Goal: Task Accomplishment & Management: Use online tool/utility

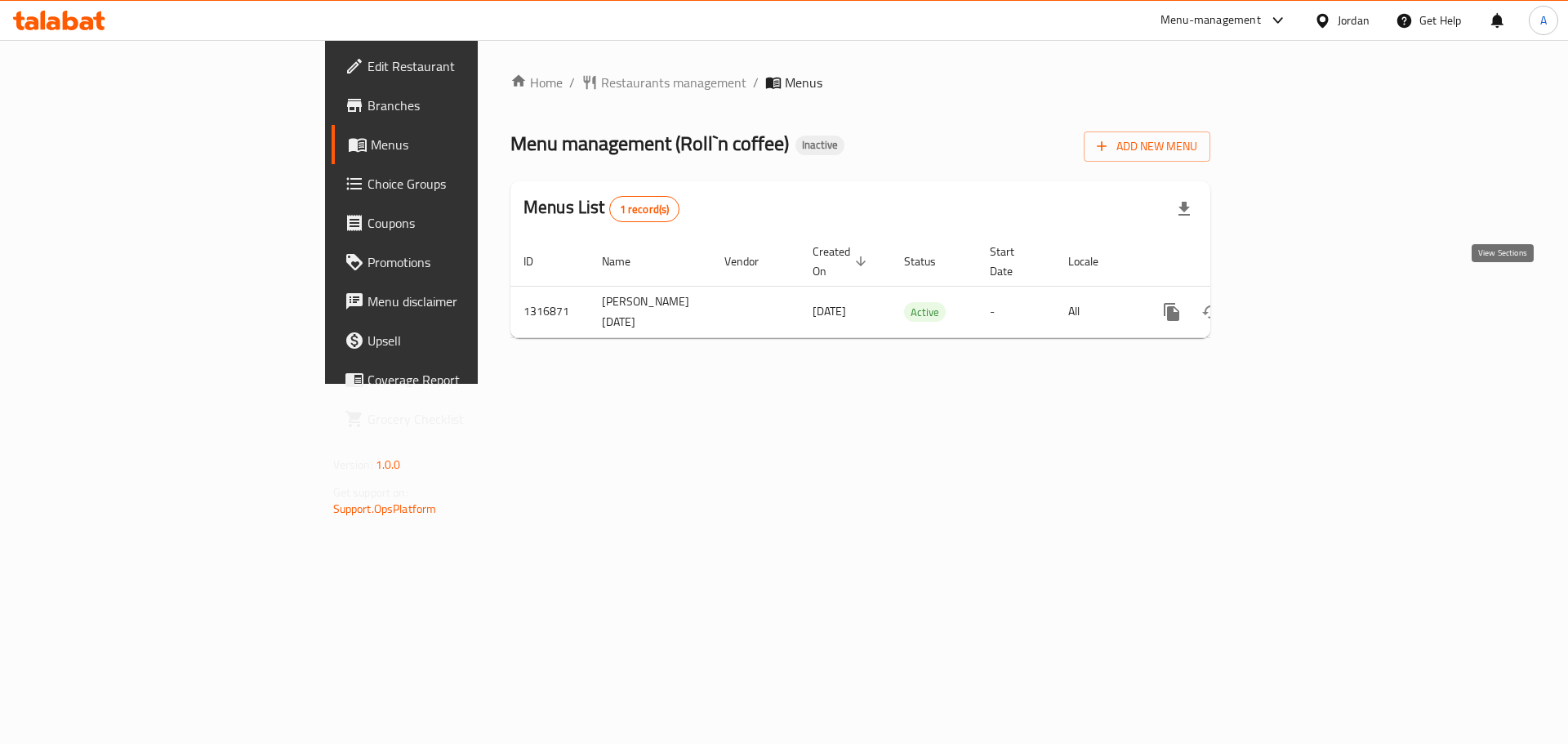
click at [1299, 302] on icon "enhanced table" at bounding box center [1290, 312] width 20 height 20
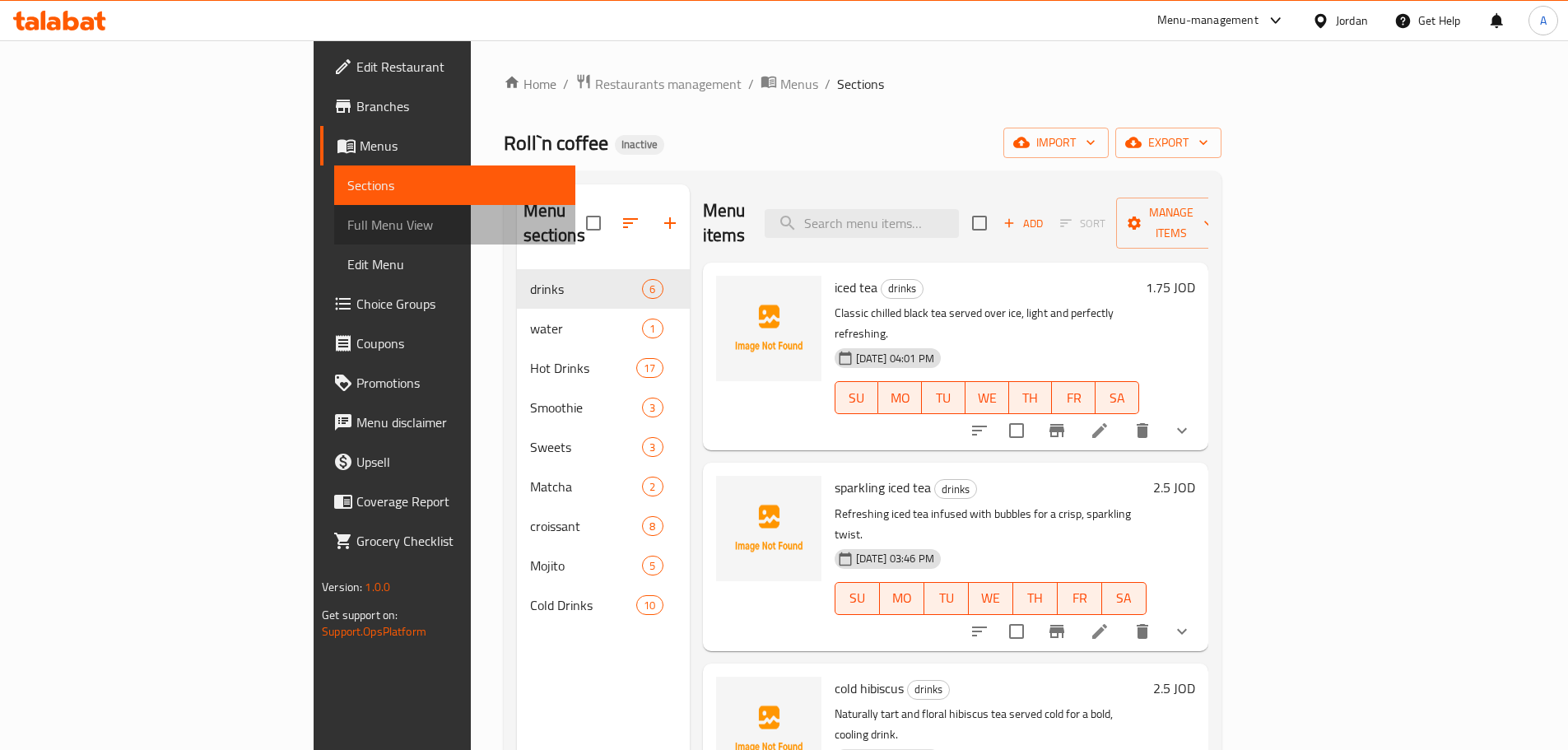
click at [347, 217] on span "Full Menu View" at bounding box center [454, 225] width 215 height 20
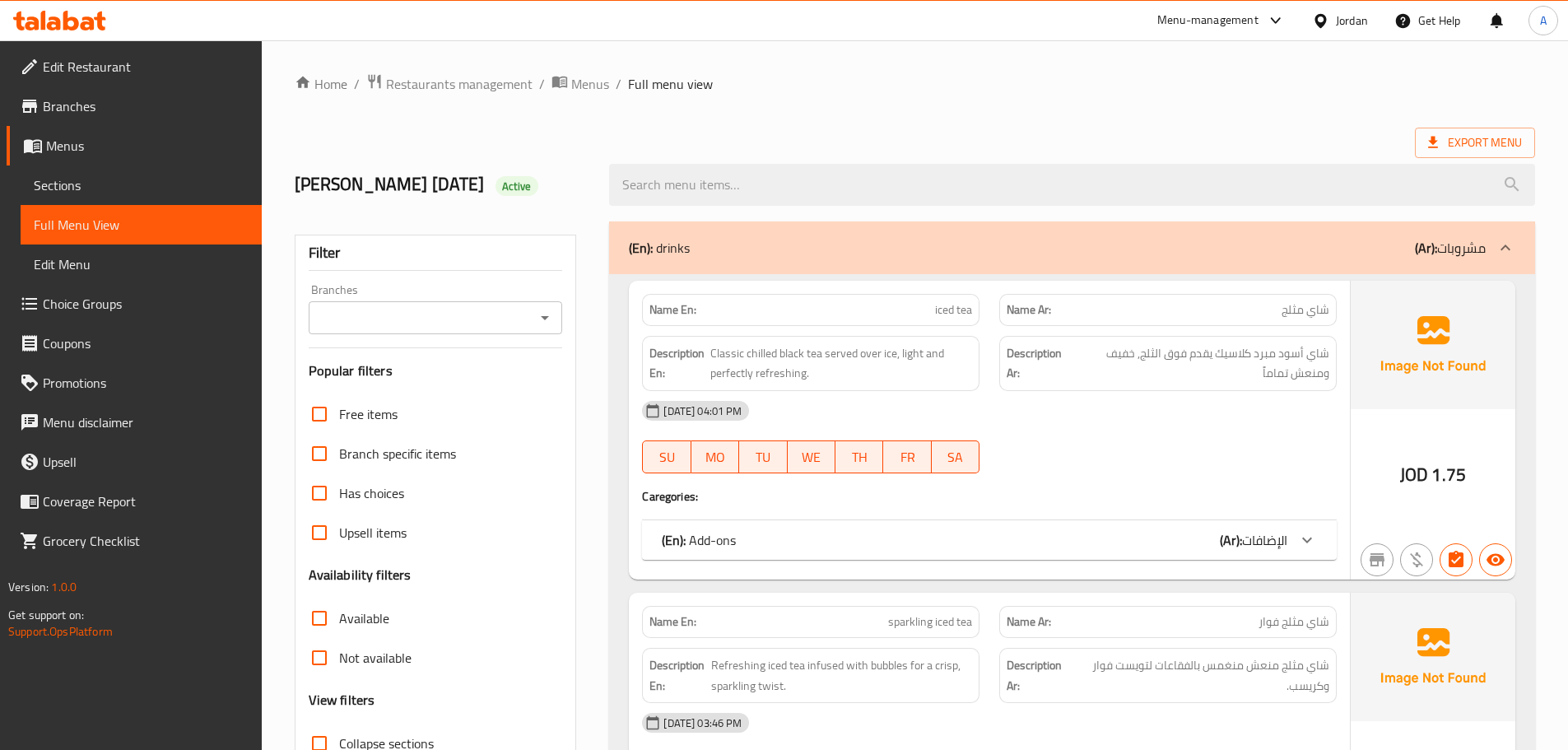
scroll to position [247, 0]
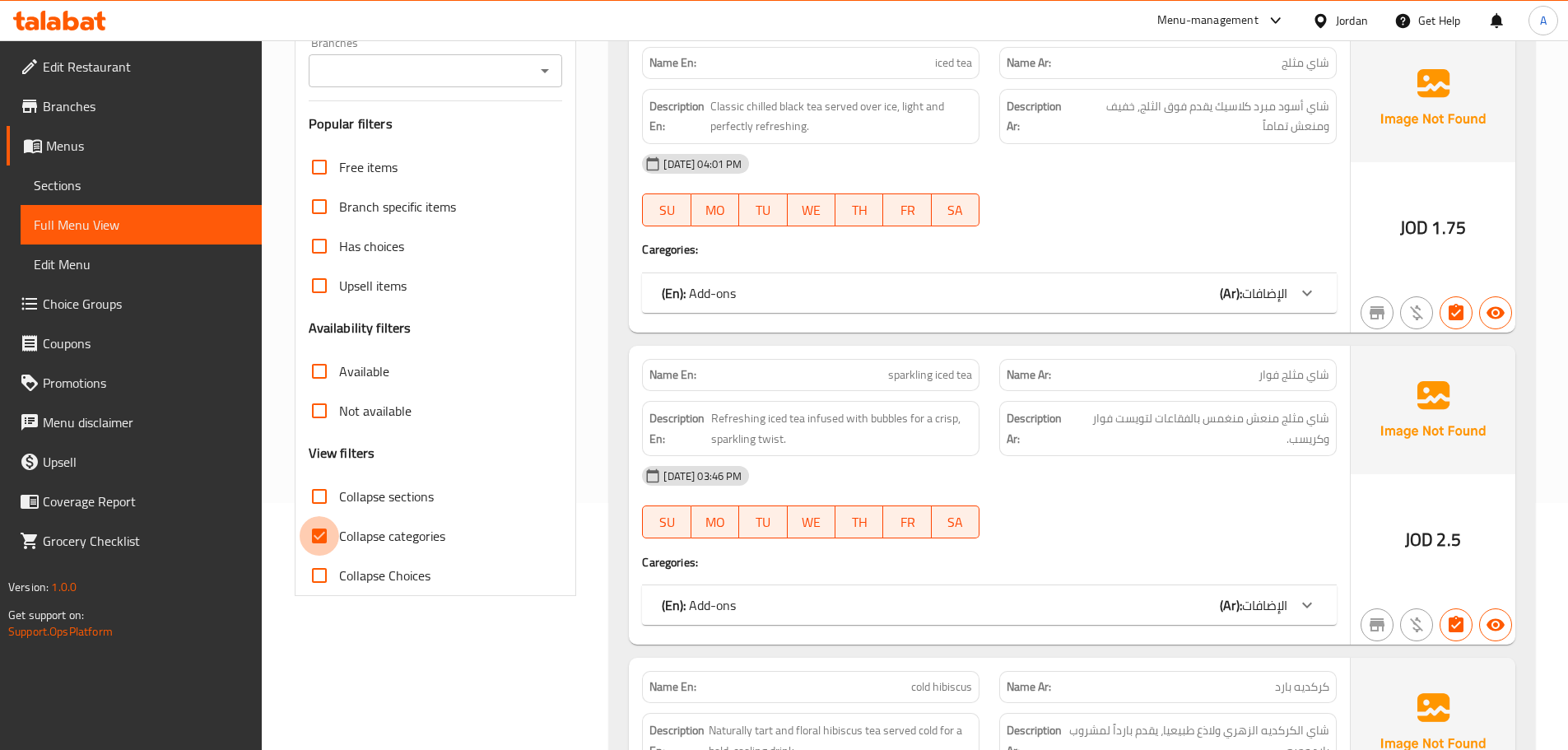
click at [310, 524] on input "Collapse categories" at bounding box center [319, 535] width 39 height 39
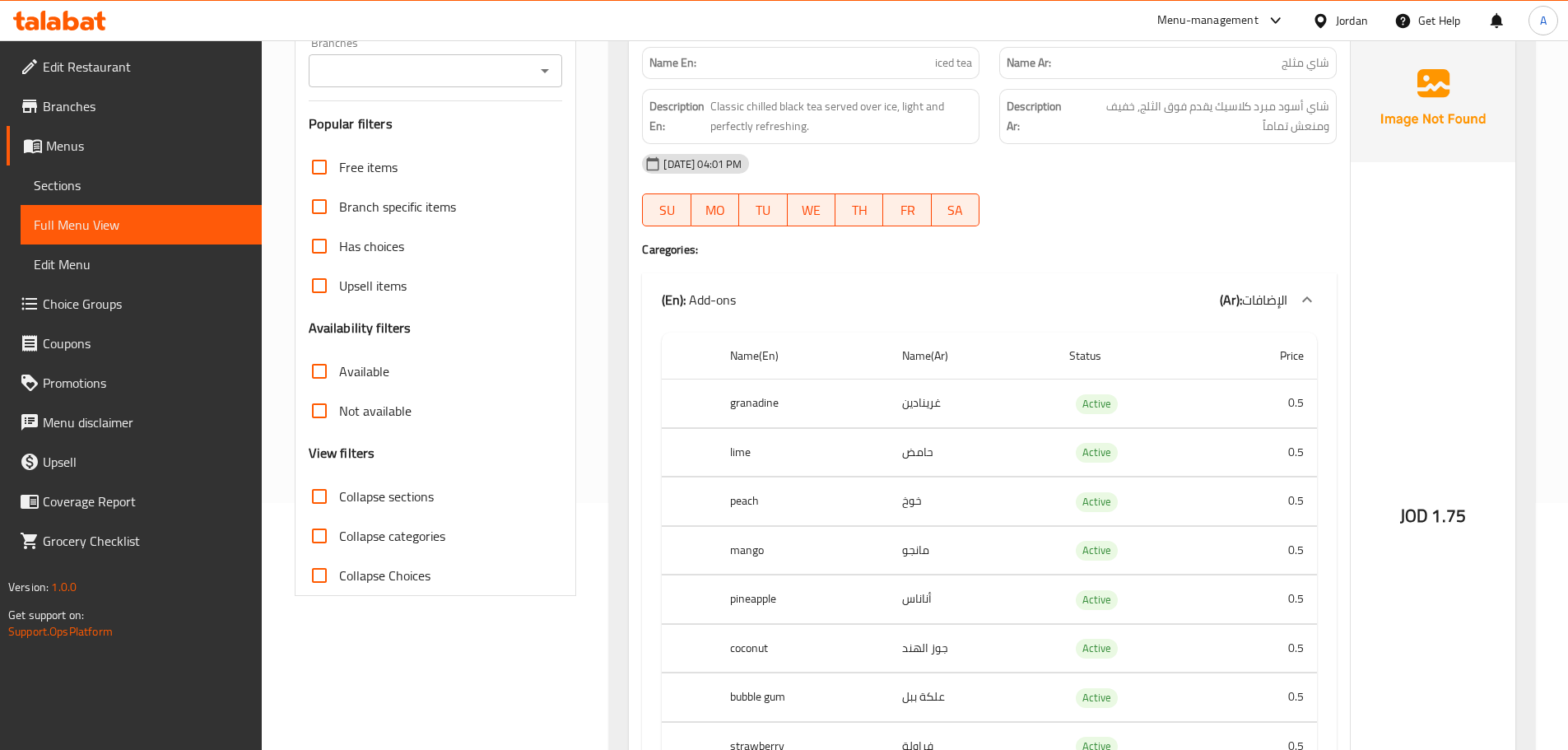
scroll to position [0, 0]
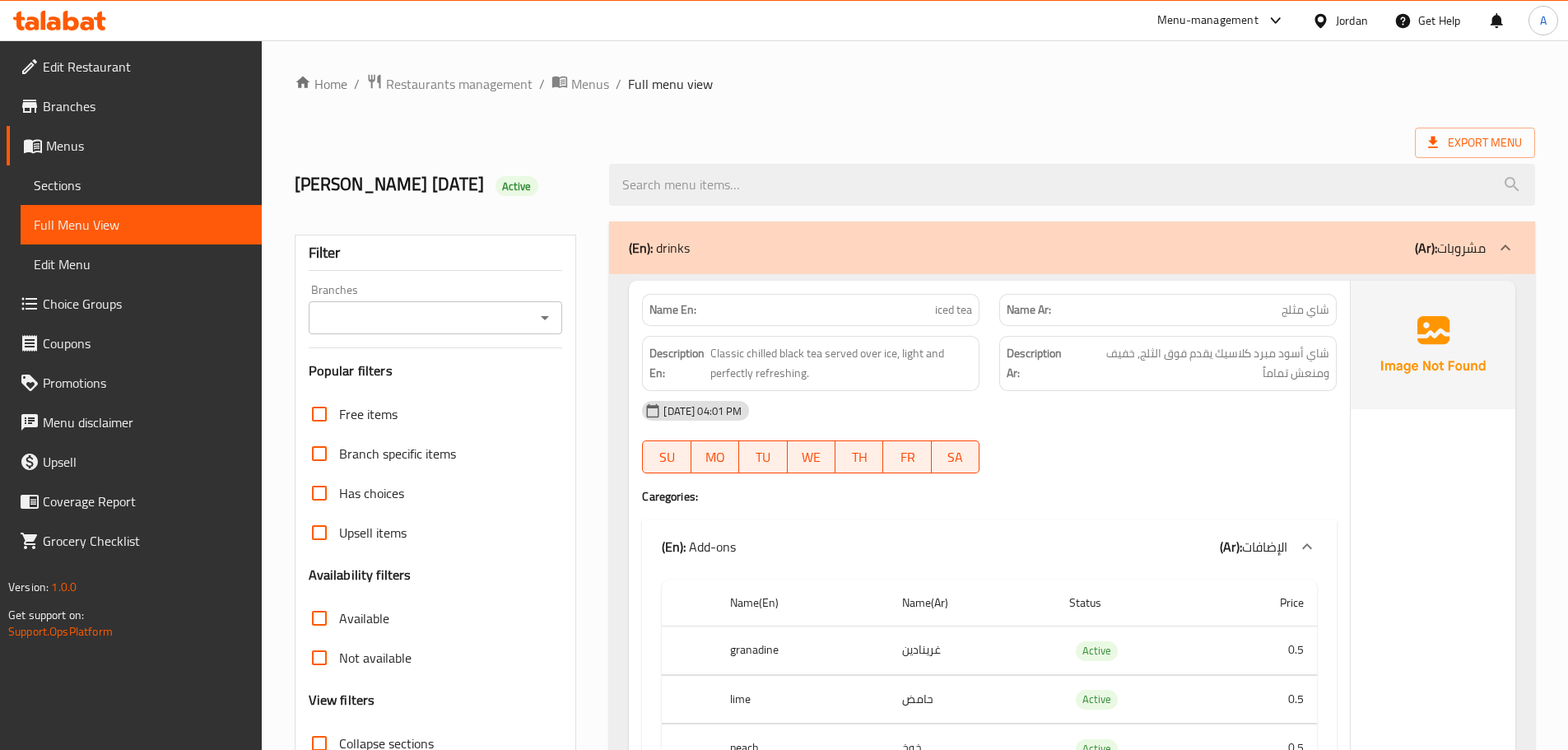
click at [1480, 142] on span "Export Menu" at bounding box center [1474, 143] width 94 height 21
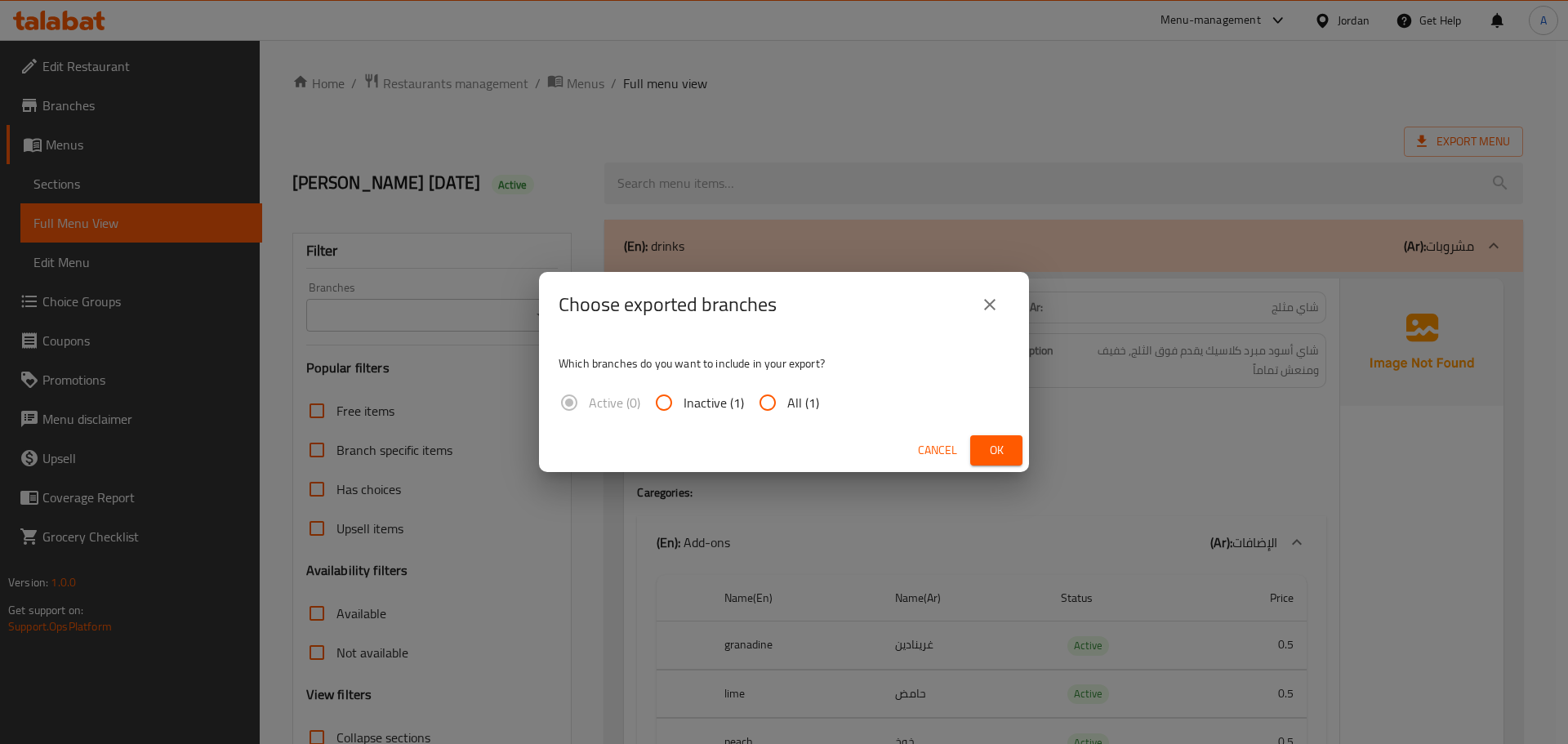
click at [1001, 291] on button "close" at bounding box center [989, 304] width 39 height 39
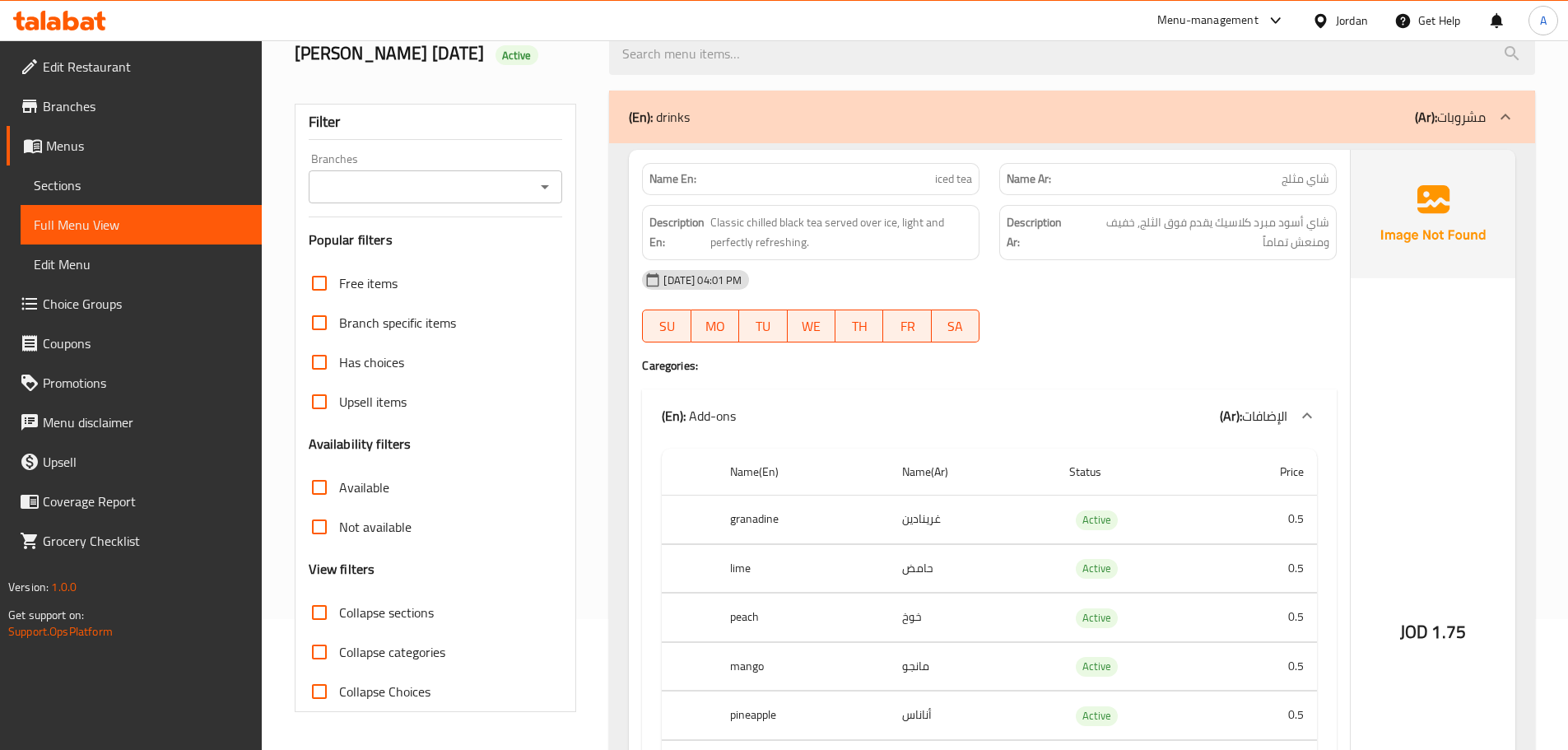
scroll to position [329, 0]
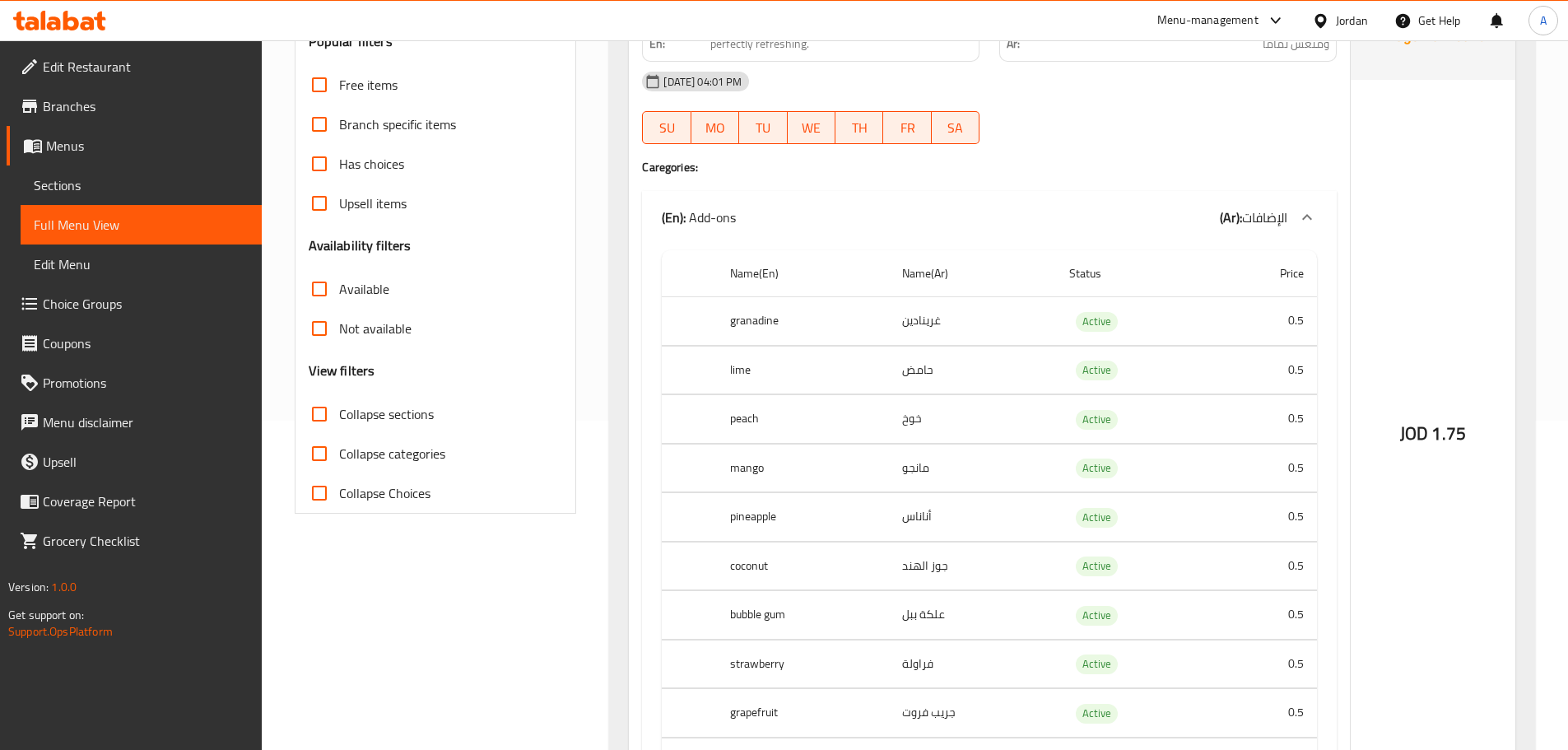
click at [314, 452] on input "Collapse categories" at bounding box center [319, 454] width 39 height 39
checkbox input "true"
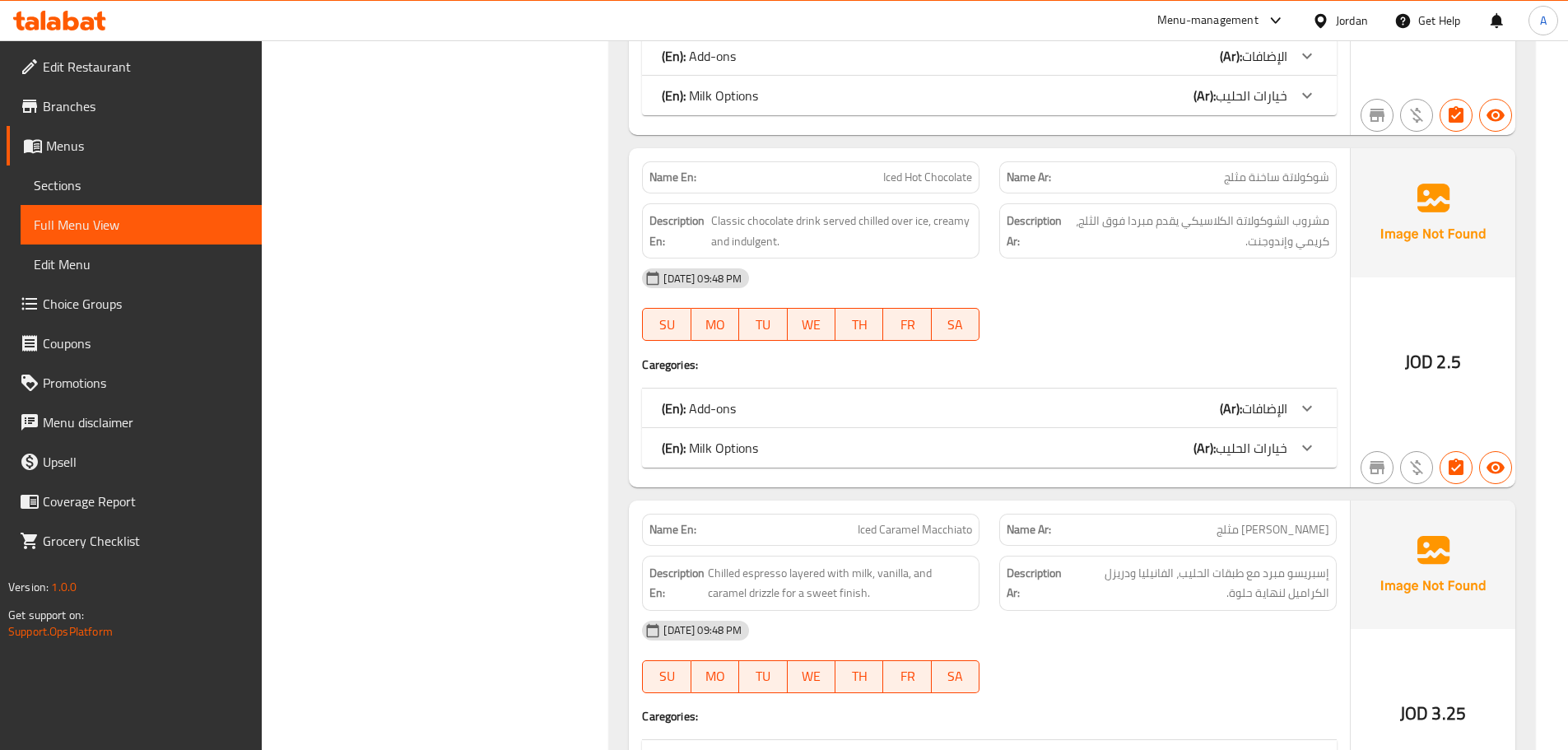
scroll to position [16292, 0]
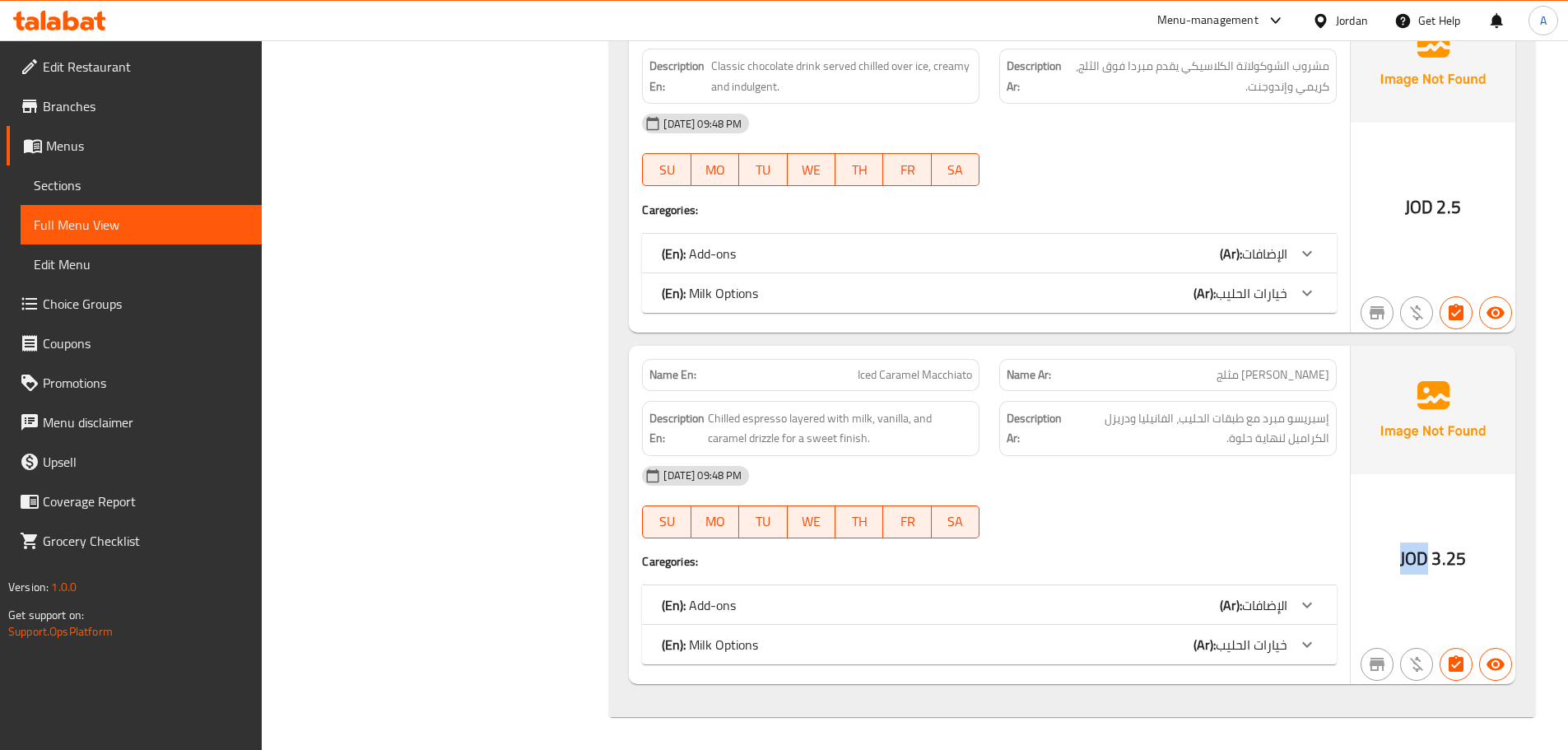
drag, startPoint x: 1429, startPoint y: 555, endPoint x: 1399, endPoint y: 552, distance: 30.1
click at [1399, 552] on div "JOD 3.25" at bounding box center [1433, 514] width 164 height 338
copy span "JOD"
click at [1241, 485] on div "[DATE] 09:48 PM" at bounding box center [989, 475] width 715 height 39
click at [1181, 198] on div "Name En: Iced Hot Chocolate Name Ar: شوكولاتة ساخنة مثلج Description En: Classi…" at bounding box center [989, 162] width 721 height 338
